Goal: Task Accomplishment & Management: Complete application form

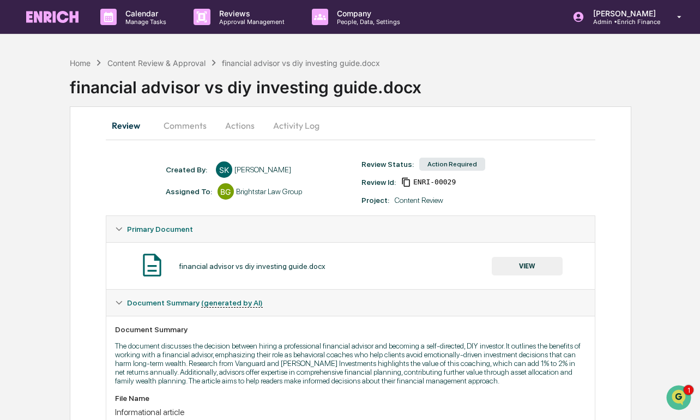
click at [183, 123] on button "Comments" at bounding box center [185, 125] width 61 height 26
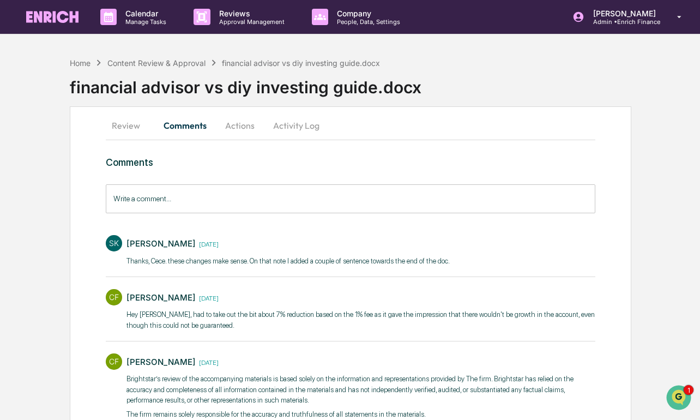
click at [248, 126] on button "Actions" at bounding box center [239, 125] width 49 height 26
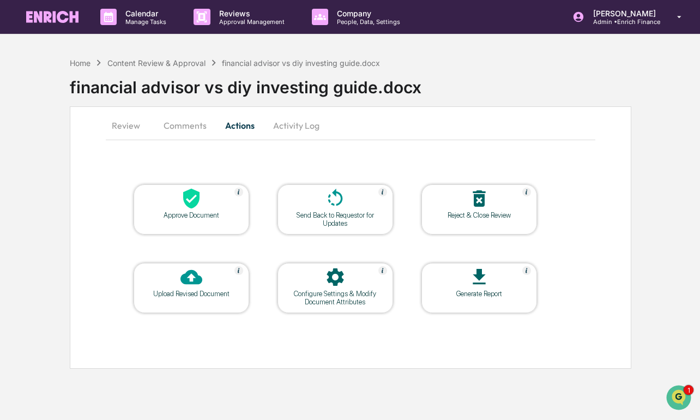
click at [144, 123] on button "Review" at bounding box center [130, 125] width 49 height 26
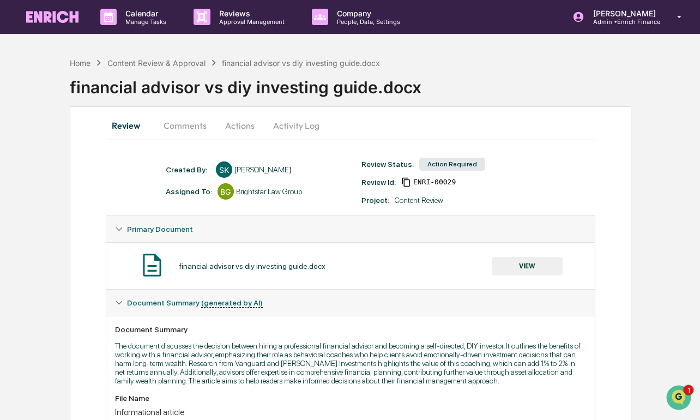
click at [523, 265] on button "VIEW" at bounding box center [527, 266] width 71 height 19
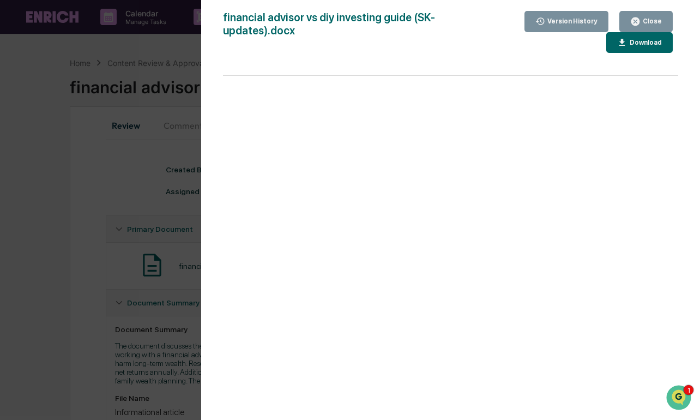
click at [156, 322] on div "Version History [DATE] 08:09 PM [PERSON_NAME] [DATE] 07:06 PM [PERSON_NAME] [DA…" at bounding box center [350, 210] width 700 height 420
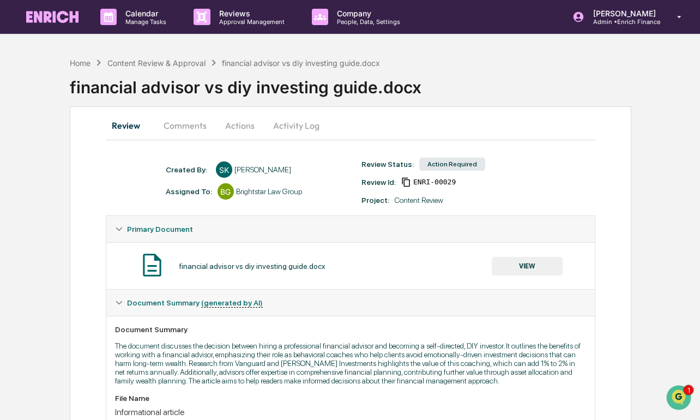
click at [522, 259] on button "VIEW" at bounding box center [527, 266] width 71 height 19
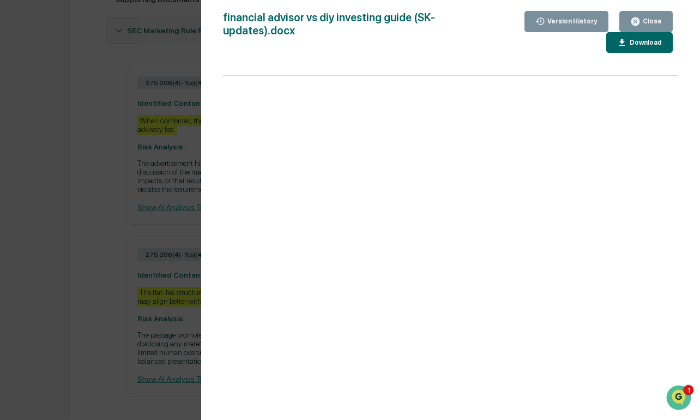
scroll to position [498, 0]
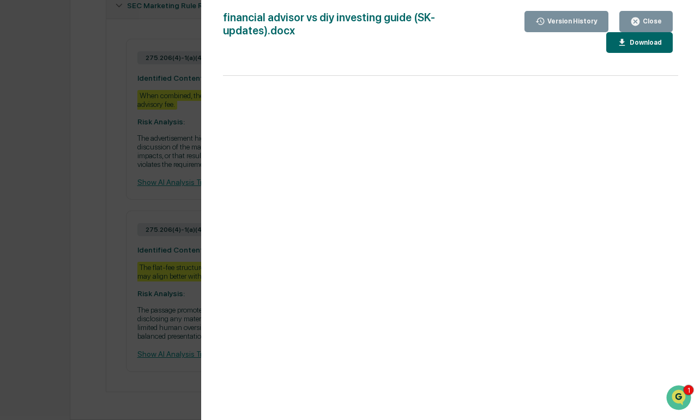
click at [54, 287] on div "Version History [DATE] 08:09 PM [PERSON_NAME] [DATE] 07:06 PM [PERSON_NAME] [DA…" at bounding box center [350, 210] width 700 height 420
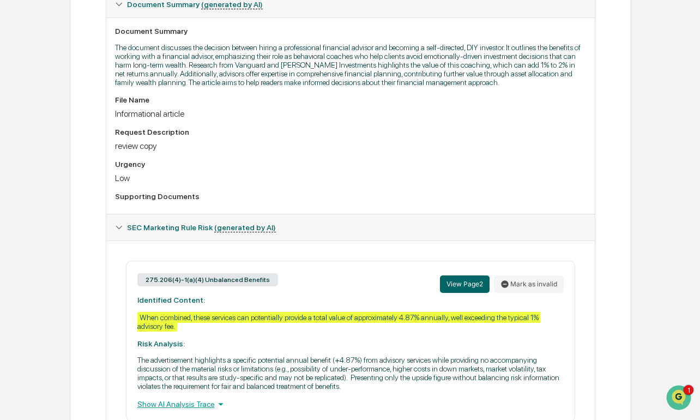
scroll to position [232, 0]
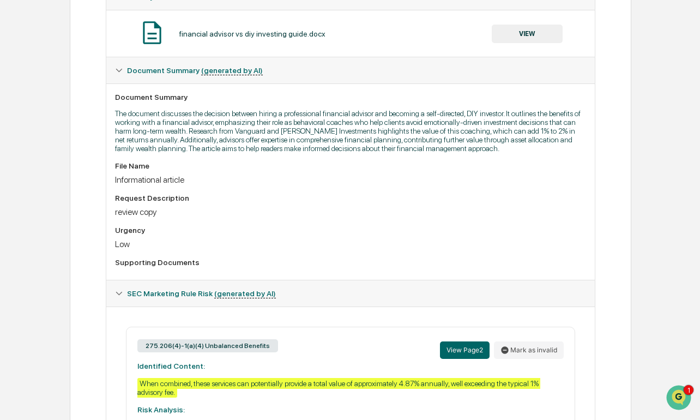
click at [524, 27] on button "VIEW" at bounding box center [527, 34] width 71 height 19
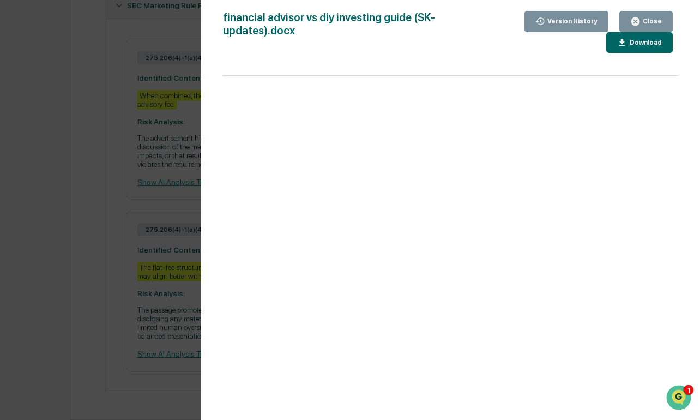
scroll to position [537, 0]
click at [143, 239] on div "Version History [DATE] 08:09 PM [PERSON_NAME] [DATE] 07:06 PM [PERSON_NAME] [DA…" at bounding box center [350, 210] width 700 height 420
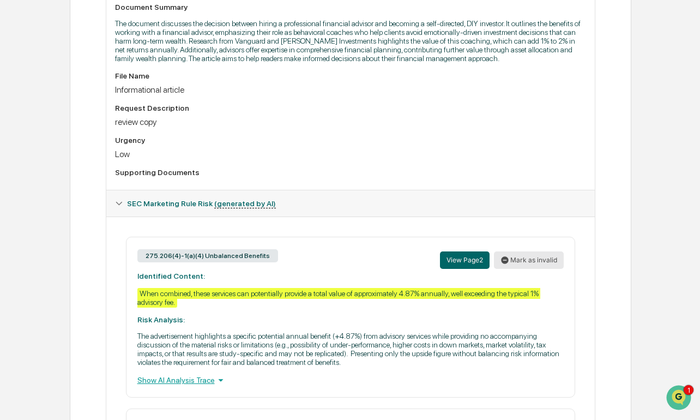
scroll to position [331, 0]
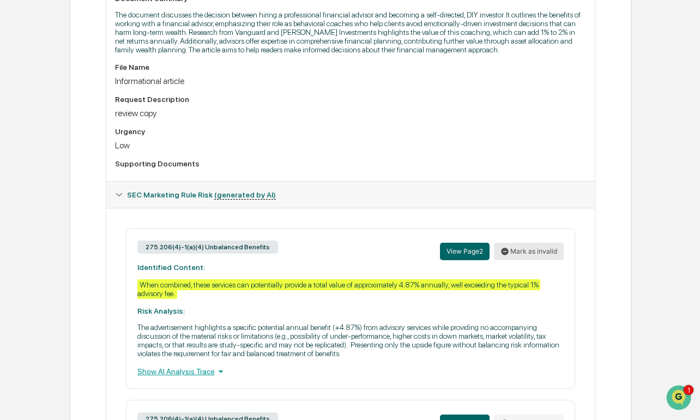
click at [523, 260] on button "Mark as invalid" at bounding box center [529, 251] width 70 height 17
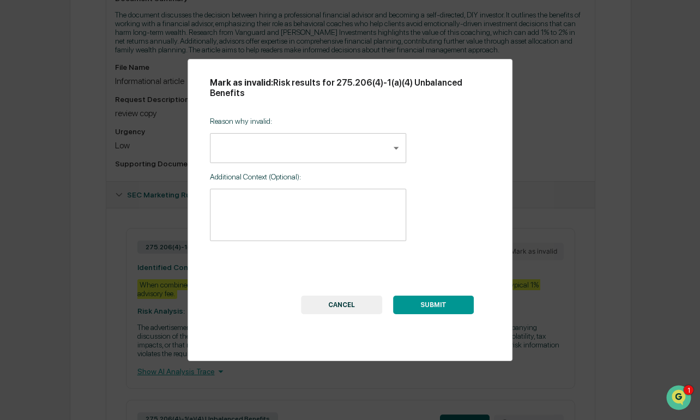
click at [324, 153] on body "Calendar Manage Tasks Reviews Approval Management Company People, Data, Setting…" at bounding box center [350, 139] width 700 height 940
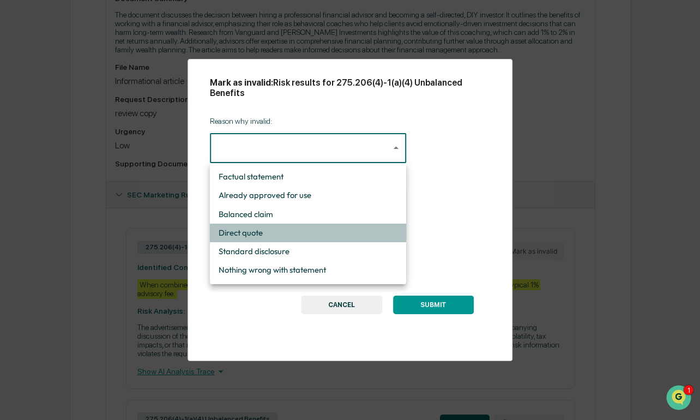
click at [302, 232] on li "Direct quote" at bounding box center [308, 232] width 196 height 19
type input "**********"
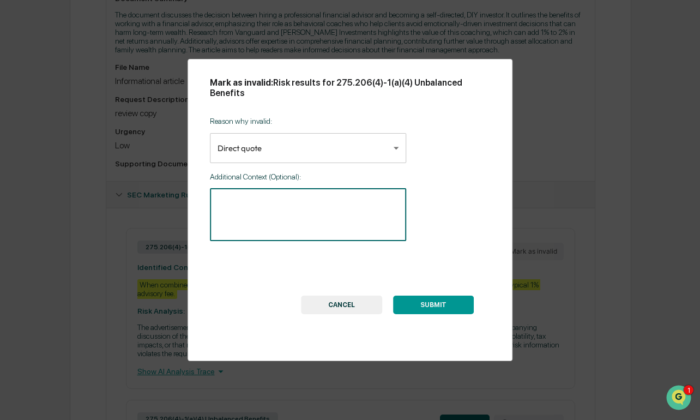
click at [320, 223] on textarea at bounding box center [307, 214] width 181 height 34
type textarea "**********"
click at [443, 305] on button "SUBMIT" at bounding box center [433, 304] width 81 height 19
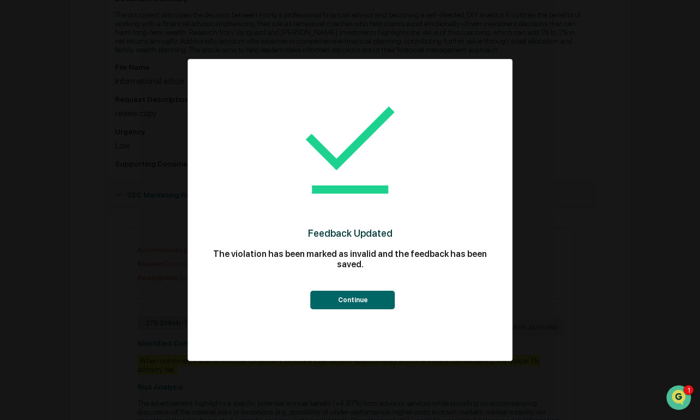
click at [377, 301] on button "Continue" at bounding box center [353, 300] width 84 height 19
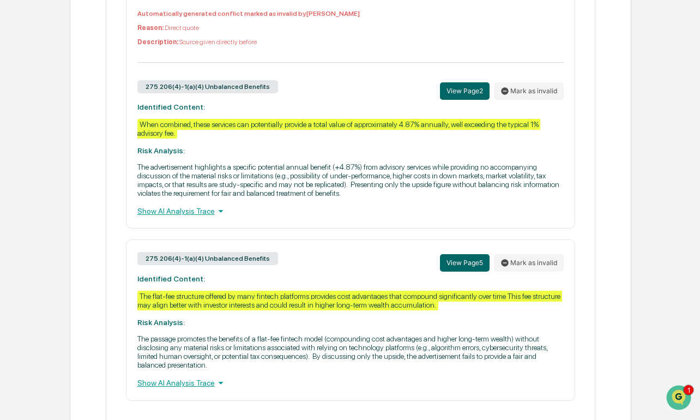
scroll to position [613, 0]
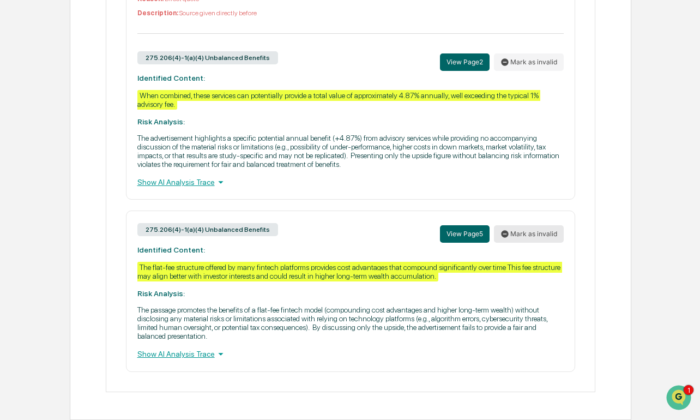
click at [548, 234] on button "Mark as invalid" at bounding box center [529, 233] width 70 height 17
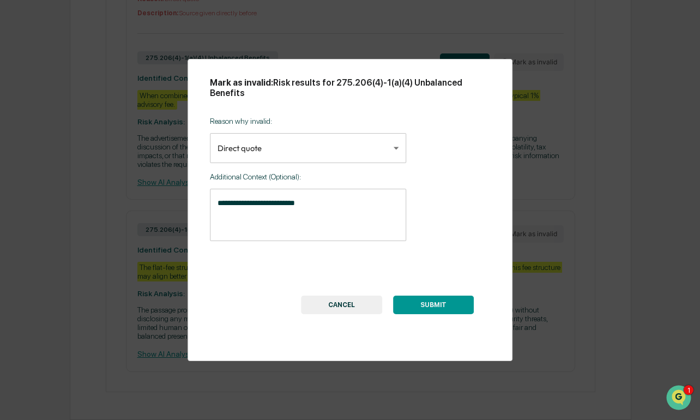
click at [323, 186] on div "**********" at bounding box center [308, 174] width 196 height 131
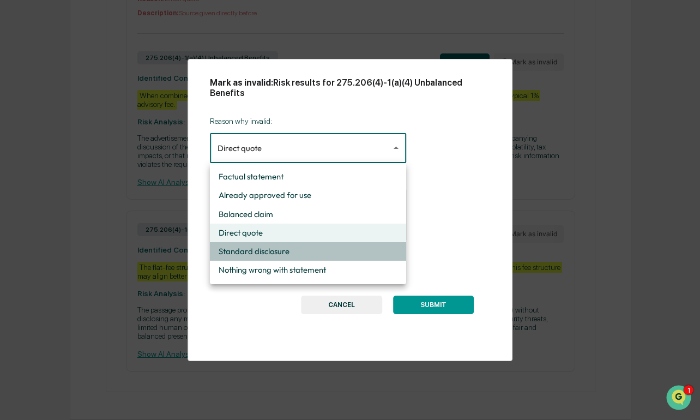
click at [338, 259] on li "Standard disclosure" at bounding box center [308, 251] width 196 height 19
click at [338, 259] on div "Factual statement Already approved for use Balanced claim Direct quote Standard…" at bounding box center [350, 210] width 700 height 420
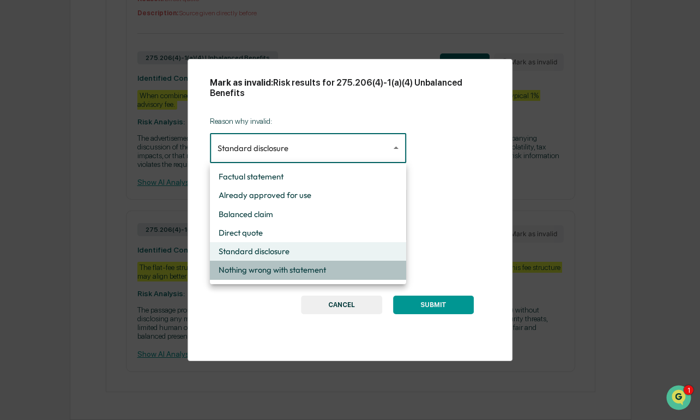
click at [319, 268] on li "Nothing wrong with statement" at bounding box center [308, 270] width 196 height 19
type input "**********"
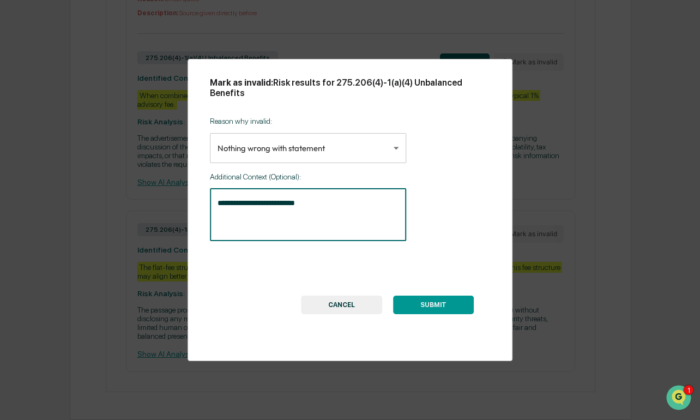
click at [325, 210] on textarea "**********" at bounding box center [307, 214] width 181 height 34
drag, startPoint x: 325, startPoint y: 210, endPoint x: 171, endPoint y: 199, distance: 155.2
click at [171, 199] on div "**********" at bounding box center [350, 210] width 700 height 420
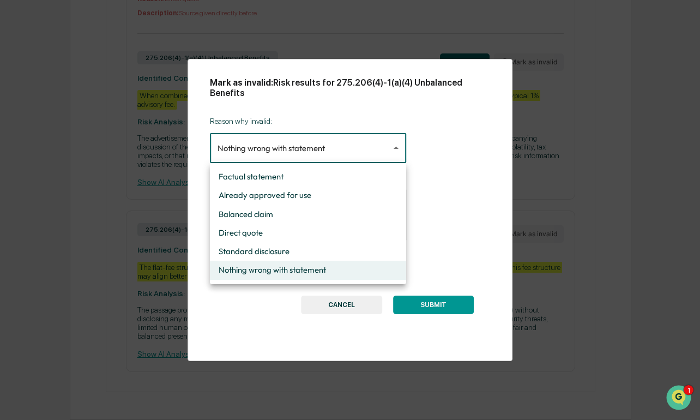
drag, startPoint x: 374, startPoint y: 94, endPoint x: 462, endPoint y: 93, distance: 87.2
click at [462, 93] on div at bounding box center [350, 210] width 700 height 420
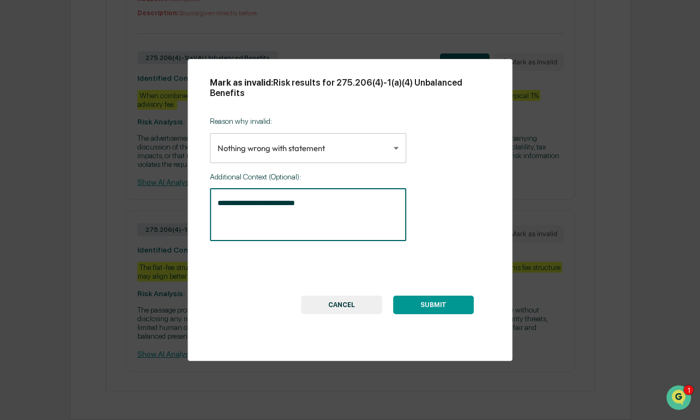
drag, startPoint x: 350, startPoint y: 199, endPoint x: 195, endPoint y: 196, distance: 154.8
click at [195, 196] on div "**********" at bounding box center [350, 210] width 325 height 302
type textarea "**********"
click at [336, 315] on div "**********" at bounding box center [350, 210] width 325 height 302
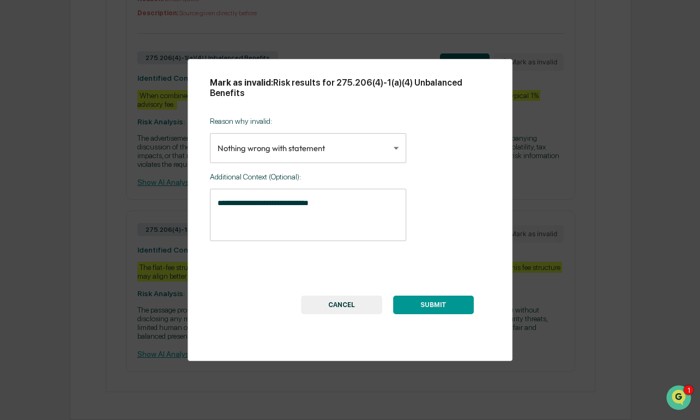
click at [336, 310] on button "CANCEL" at bounding box center [341, 304] width 81 height 19
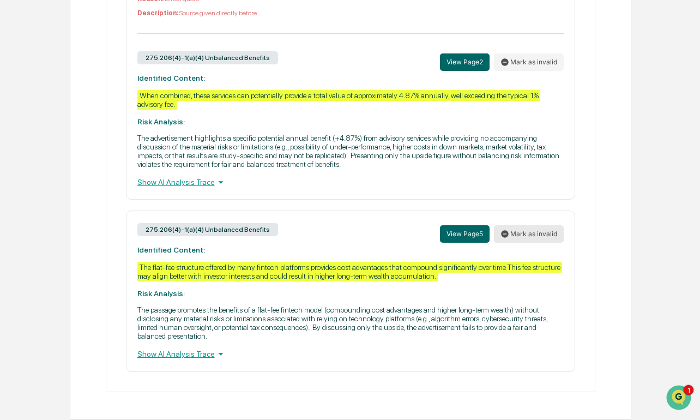
click at [541, 237] on button "Mark as invalid" at bounding box center [529, 233] width 70 height 17
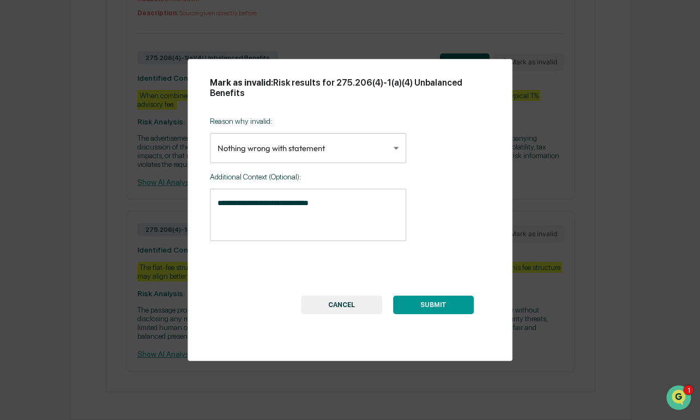
click at [342, 201] on textarea "**********" at bounding box center [307, 214] width 181 height 34
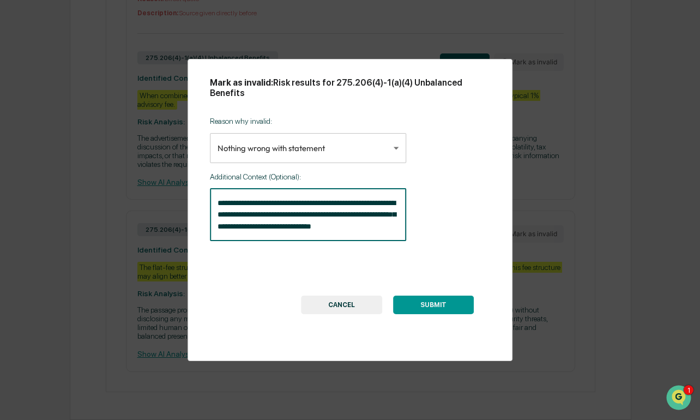
scroll to position [11, 0]
type textarea "**********"
click at [426, 303] on button "SUBMIT" at bounding box center [433, 304] width 81 height 19
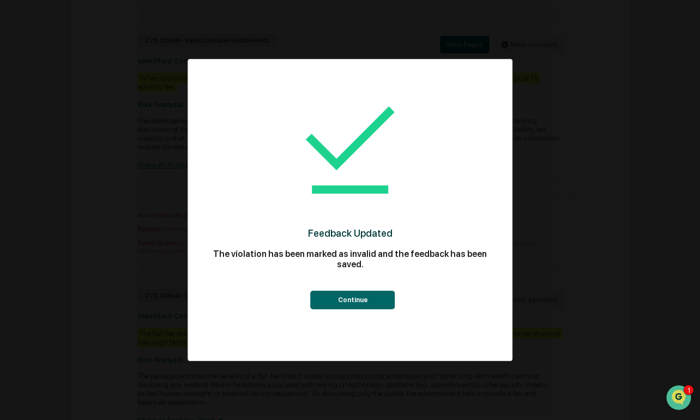
click at [362, 295] on button "Continue" at bounding box center [353, 300] width 84 height 19
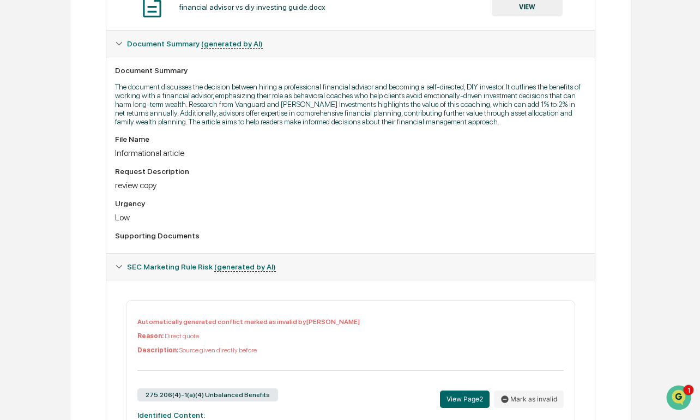
scroll to position [0, 0]
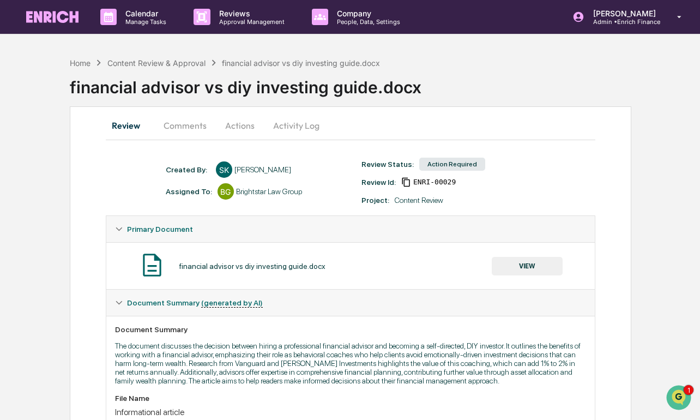
click at [191, 129] on button "Comments" at bounding box center [185, 125] width 61 height 26
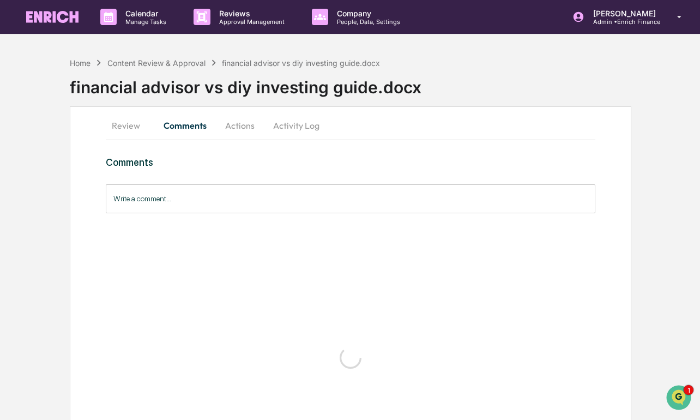
click at [233, 123] on button "Actions" at bounding box center [239, 125] width 49 height 26
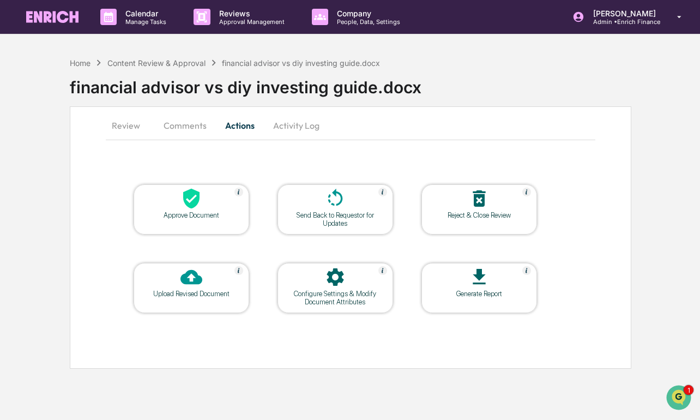
click at [177, 205] on div at bounding box center [191, 199] width 109 height 23
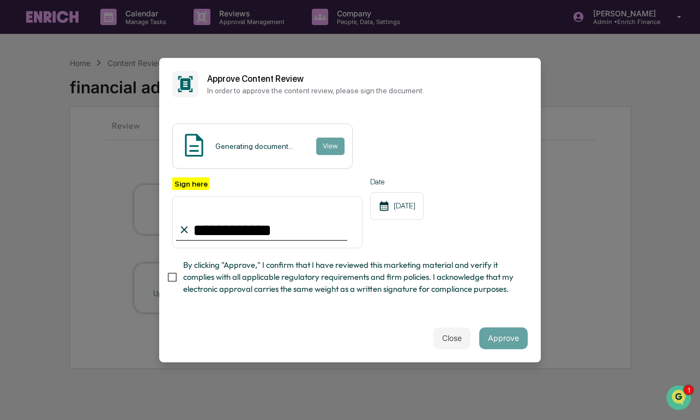
type input "**********"
click at [201, 274] on span "By clicking "Approve," I confirm that I have reviewed this marketing material a…" at bounding box center [351, 277] width 336 height 37
click at [448, 335] on button "Close" at bounding box center [451, 338] width 37 height 22
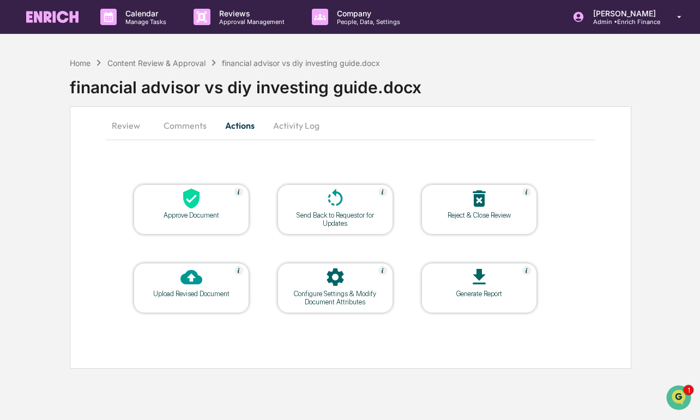
click at [192, 135] on button "Comments" at bounding box center [185, 125] width 61 height 26
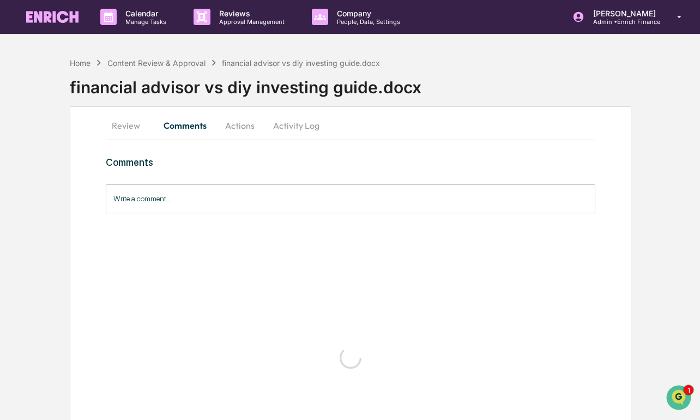
click at [136, 128] on button "Review" at bounding box center [130, 125] width 49 height 26
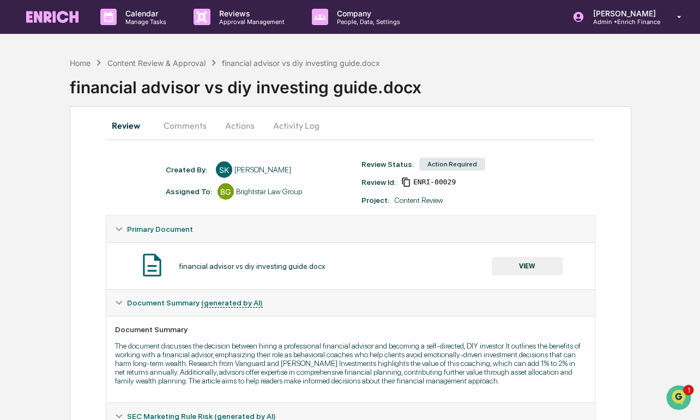
click at [515, 253] on div "financial advisor vs diy investing guide.docx VIEW" at bounding box center [350, 265] width 471 height 29
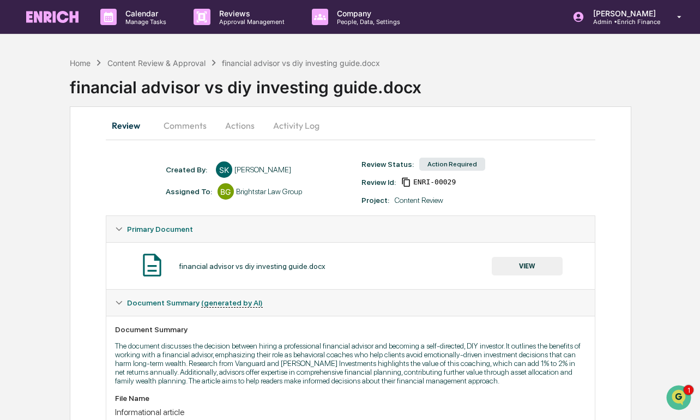
click at [514, 268] on button "VIEW" at bounding box center [527, 266] width 71 height 19
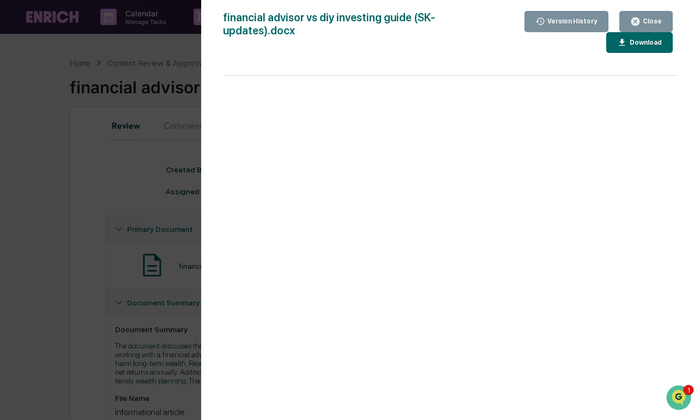
click at [75, 195] on div "Version History [DATE] 08:09 PM [PERSON_NAME] [DATE] 07:06 PM [PERSON_NAME] [DA…" at bounding box center [350, 210] width 700 height 420
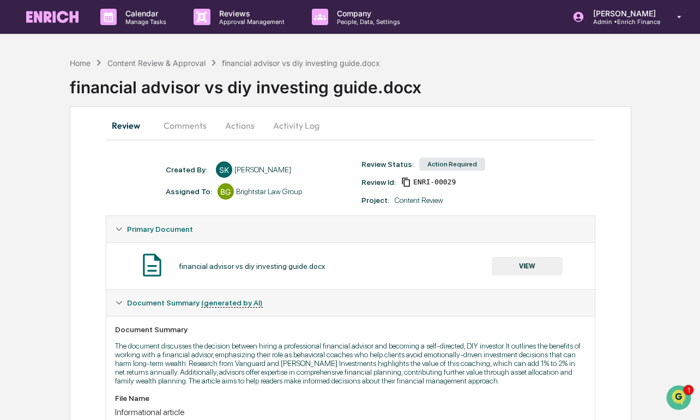
click at [184, 132] on button "Comments" at bounding box center [185, 125] width 61 height 26
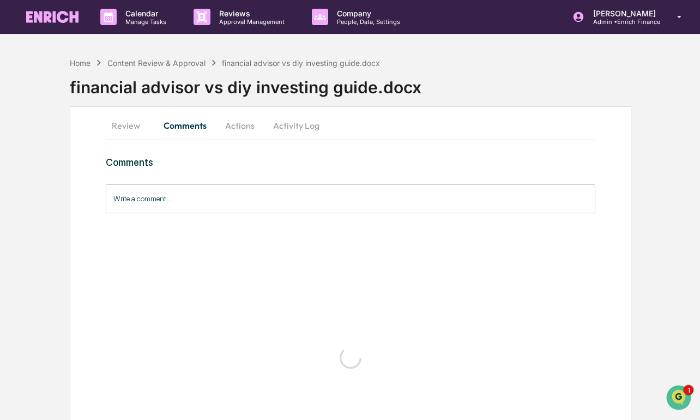
click at [240, 130] on button "Actions" at bounding box center [239, 125] width 49 height 26
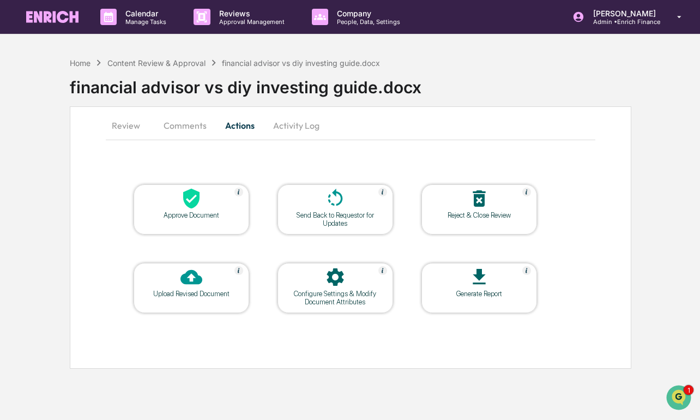
click at [191, 201] on icon at bounding box center [191, 199] width 16 height 20
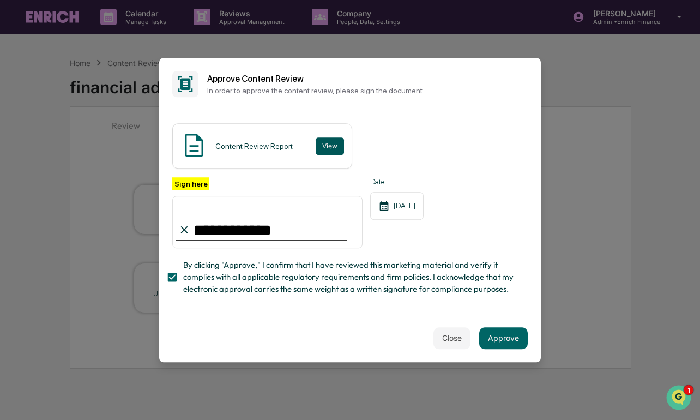
click at [330, 144] on button "View" at bounding box center [330, 145] width 28 height 17
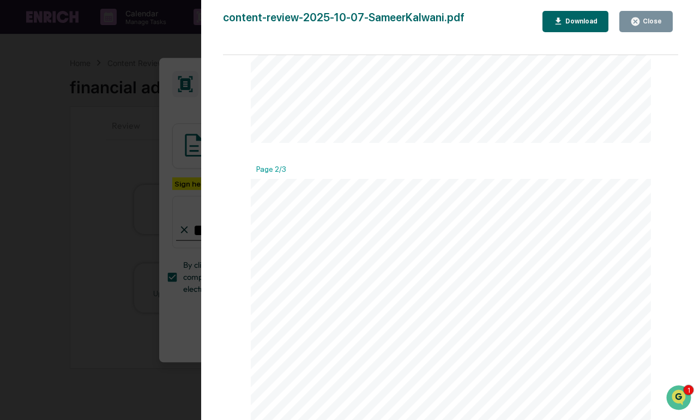
scroll to position [504, 0]
click at [173, 222] on div "Version History [DATE] 03:44 PM [PERSON_NAME] content-review-2025-10-07-SameerK…" at bounding box center [350, 210] width 700 height 420
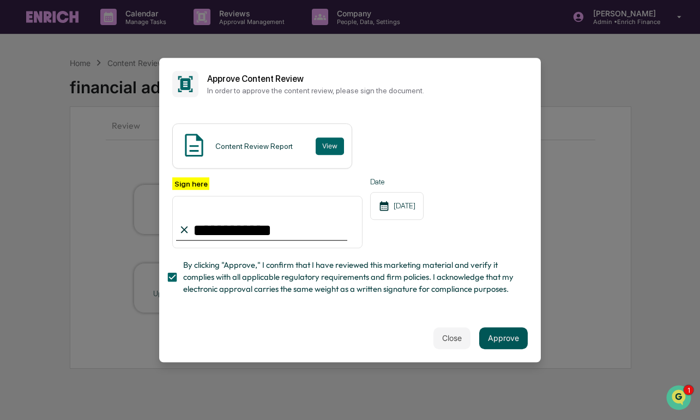
click at [506, 338] on button "Approve" at bounding box center [503, 338] width 49 height 22
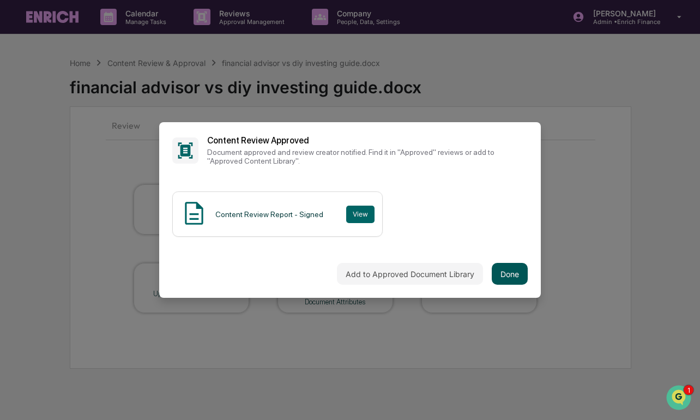
click at [514, 273] on button "Done" at bounding box center [510, 274] width 36 height 22
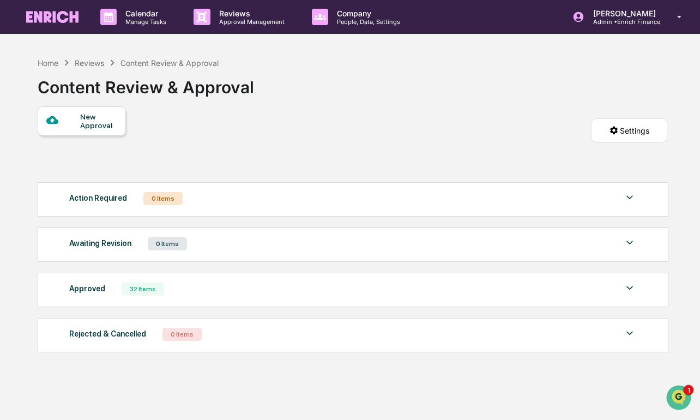
click at [68, 21] on img at bounding box center [52, 17] width 52 height 12
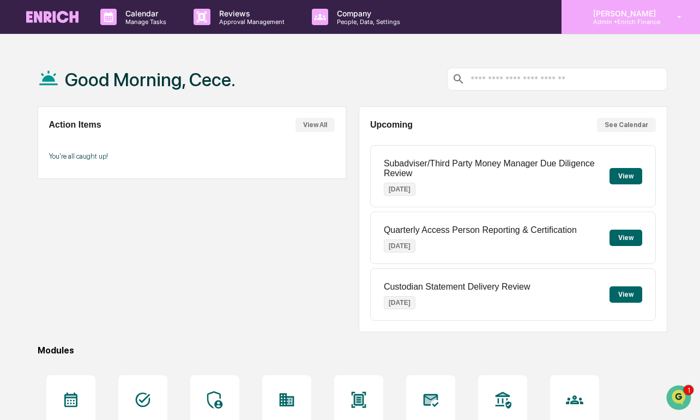
click at [571, 22] on div "[PERSON_NAME] Admin • Enrich Finance" at bounding box center [630, 17] width 138 height 34
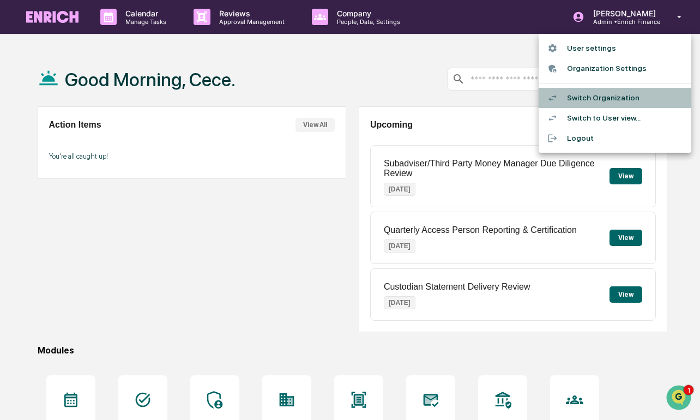
click at [577, 102] on li "Switch Organization" at bounding box center [615, 98] width 153 height 20
